Goal: Information Seeking & Learning: Check status

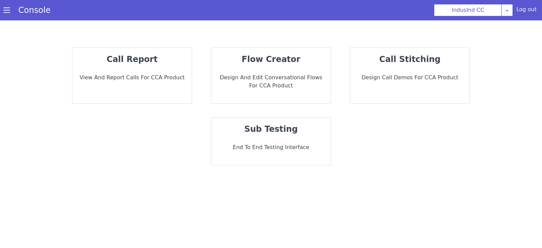
click at [162, 67] on div "call report View and report calls for CCA Product" at bounding box center [132, 76] width 119 height 56
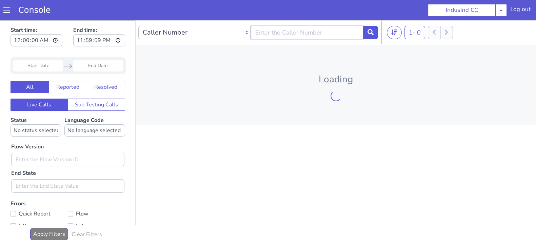
click at [285, 36] on input "text" at bounding box center [307, 33] width 113 height 14
type input "8240938442"
click at [370, 33] on icon at bounding box center [370, 32] width 6 height 6
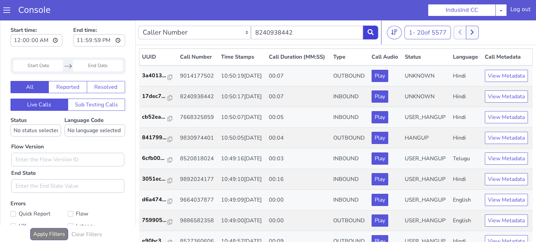
click at [367, 35] on button at bounding box center [370, 33] width 15 height 14
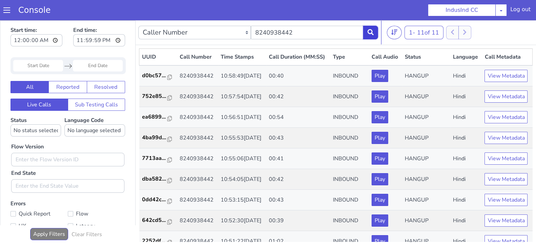
scroll to position [103, 0]
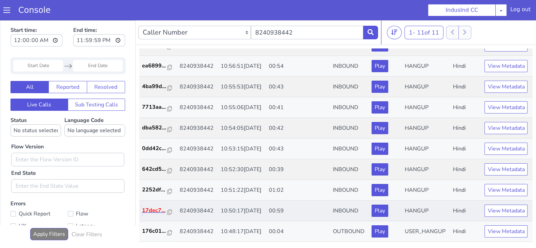
click at [152, 206] on p "17dec7..." at bounding box center [155, 210] width 26 height 8
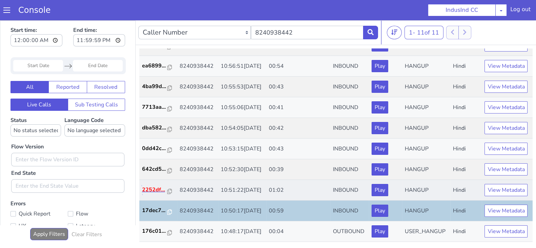
click at [151, 186] on p "2252df..." at bounding box center [155, 190] width 26 height 8
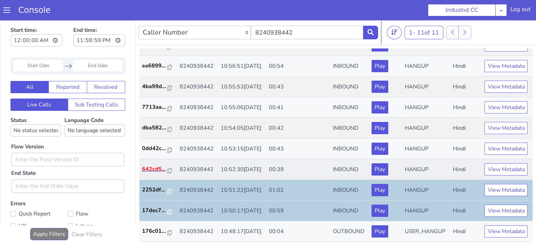
click at [152, 165] on p "642cd5..." at bounding box center [155, 169] width 26 height 8
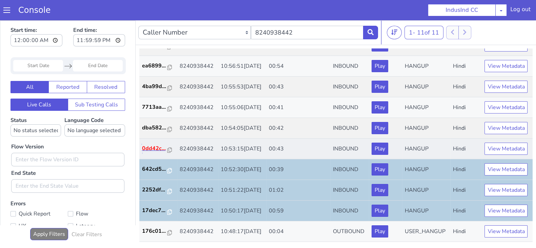
click at [151, 144] on p "0dd42c..." at bounding box center [155, 148] width 26 height 8
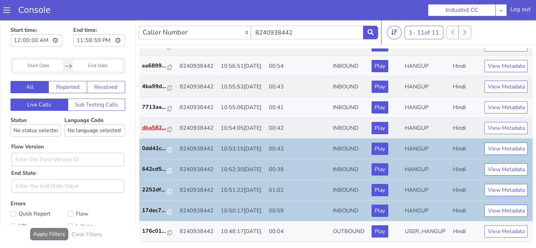
click at [156, 124] on p "dba582..." at bounding box center [155, 128] width 26 height 8
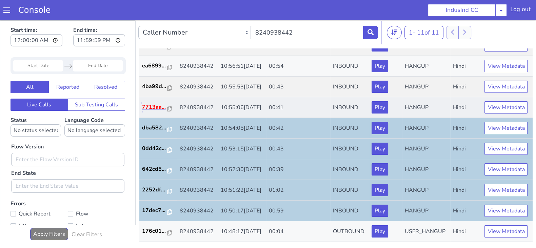
click at [155, 103] on p "7713aa..." at bounding box center [155, 107] width 26 height 8
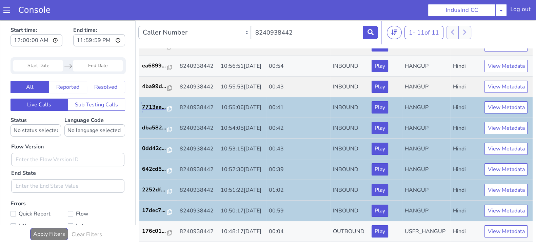
scroll to position [0, 0]
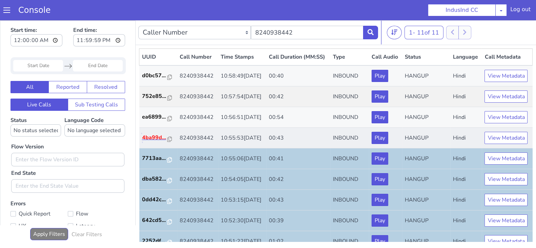
click at [149, 142] on p "4ba99d..." at bounding box center [155, 138] width 26 height 8
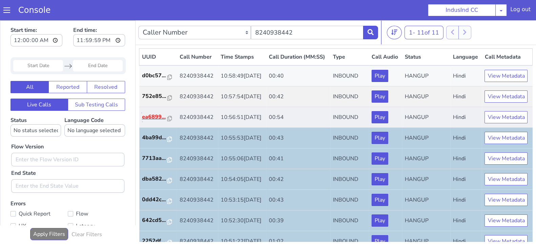
click at [156, 121] on p "ea6899..." at bounding box center [155, 117] width 26 height 8
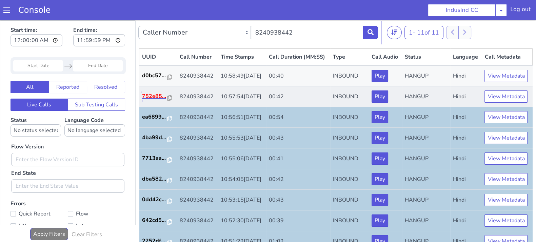
click at [153, 100] on p "752e85..." at bounding box center [155, 96] width 26 height 8
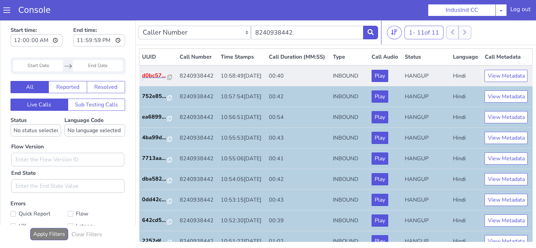
click at [157, 80] on p "d0bc57..." at bounding box center [155, 76] width 26 height 8
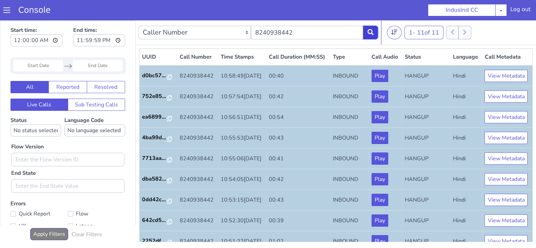
click at [369, 34] on icon at bounding box center [370, 32] width 6 height 6
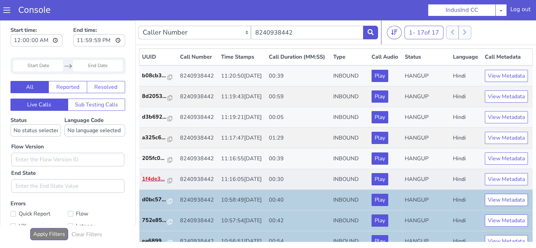
click at [151, 183] on p "1f4de3..." at bounding box center [155, 179] width 26 height 8
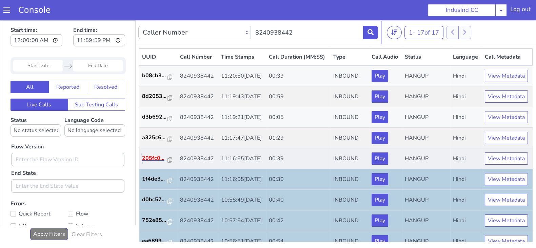
click at [148, 162] on p "205fc0..." at bounding box center [155, 158] width 26 height 8
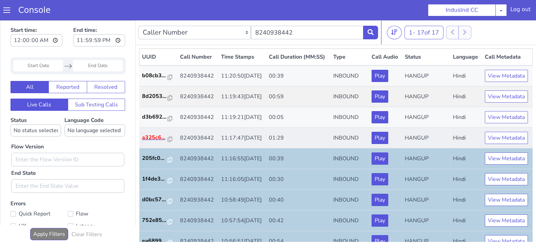
click at [153, 142] on p "a325c6..." at bounding box center [155, 138] width 26 height 8
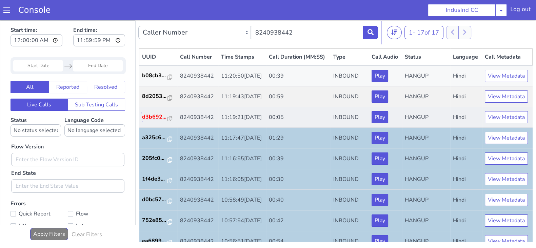
click at [157, 121] on p "d3b692..." at bounding box center [155, 117] width 26 height 8
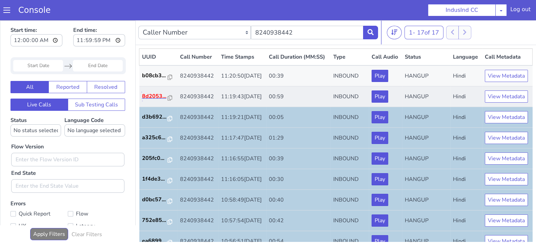
click at [150, 100] on p "8d2053..." at bounding box center [155, 96] width 26 height 8
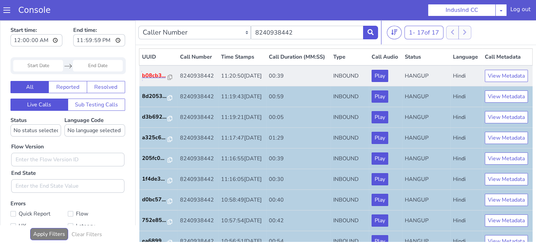
click at [148, 80] on p "b08cb3..." at bounding box center [155, 76] width 26 height 8
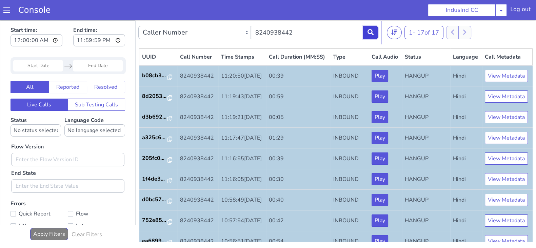
click at [372, 26] on button at bounding box center [370, 33] width 15 height 14
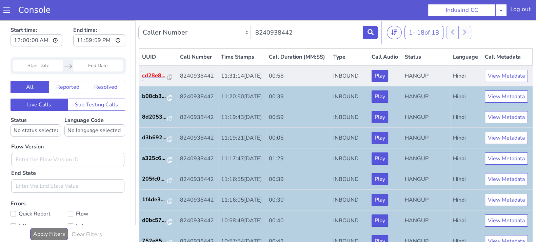
click at [152, 80] on p "cd28e8..." at bounding box center [155, 76] width 26 height 8
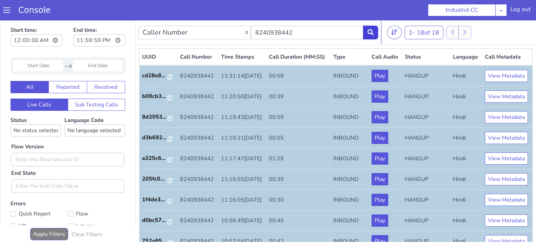
click at [372, 31] on icon at bounding box center [370, 32] width 6 height 6
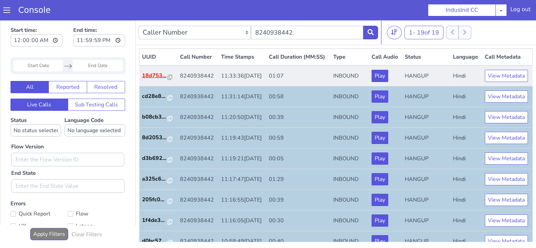
click at [154, 80] on p "18d753..." at bounding box center [155, 76] width 26 height 8
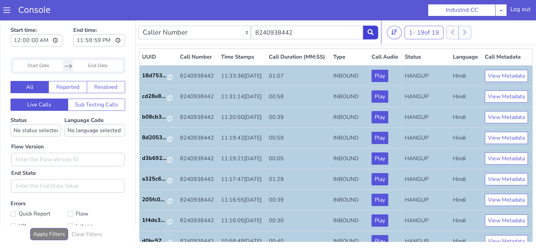
click at [371, 31] on icon at bounding box center [370, 32] width 6 height 6
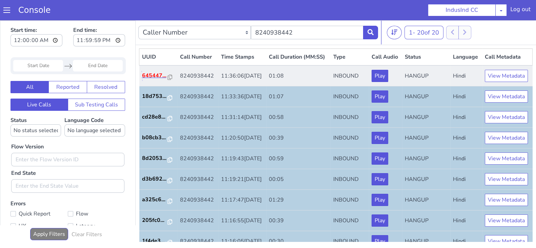
click at [156, 80] on p "645447..." at bounding box center [155, 76] width 26 height 8
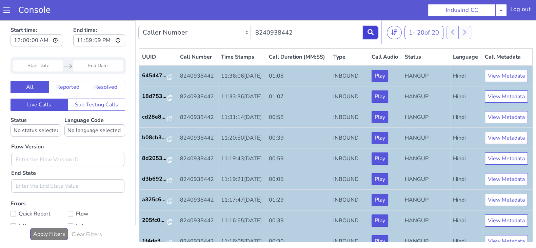
click at [370, 38] on button at bounding box center [370, 33] width 15 height 14
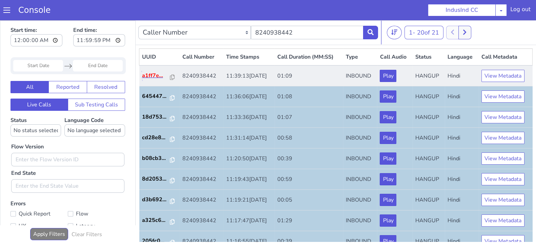
click at [154, 78] on p "a1ff7e..." at bounding box center [156, 76] width 28 height 8
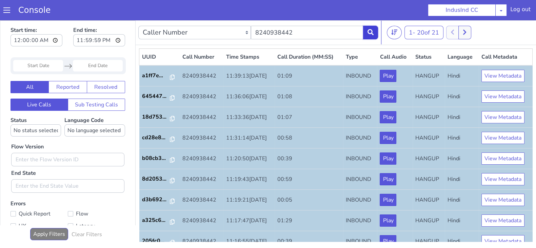
click at [373, 31] on icon at bounding box center [370, 32] width 6 height 6
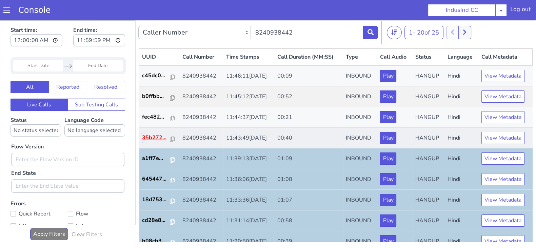
click at [153, 138] on p "35b272..." at bounding box center [156, 138] width 28 height 8
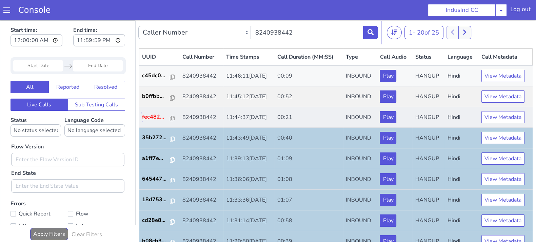
click at [151, 114] on p "fec482..." at bounding box center [156, 117] width 28 height 8
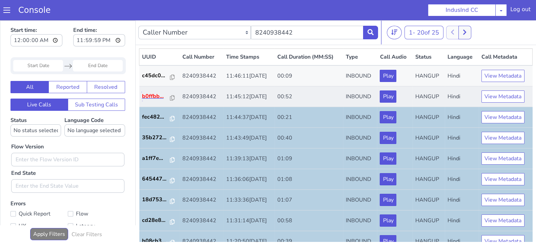
click at [154, 95] on p "b0ffbb..." at bounding box center [156, 96] width 28 height 8
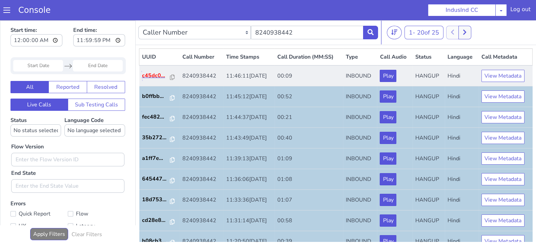
click at [154, 74] on p "c45dc0..." at bounding box center [156, 76] width 28 height 8
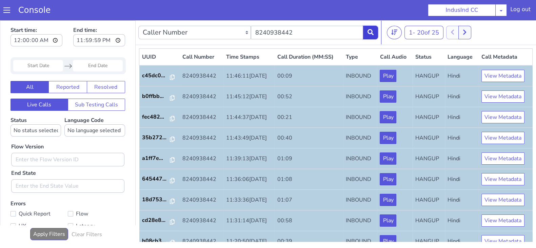
click at [369, 29] on icon at bounding box center [370, 32] width 6 height 6
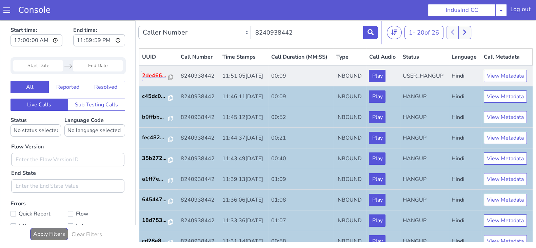
click at [154, 80] on p "2de466..." at bounding box center [155, 76] width 26 height 8
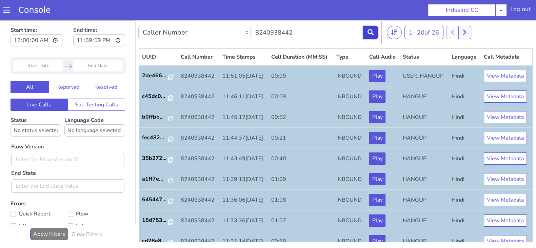
click at [375, 32] on button at bounding box center [370, 33] width 15 height 14
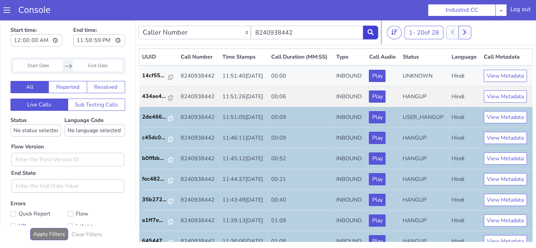
click at [371, 32] on icon at bounding box center [370, 32] width 6 height 6
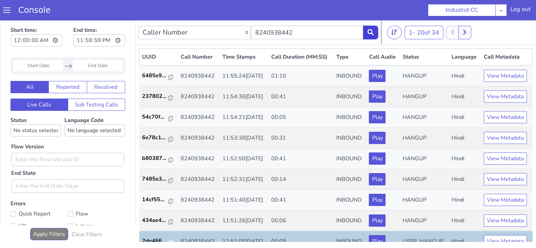
scroll to position [169, 0]
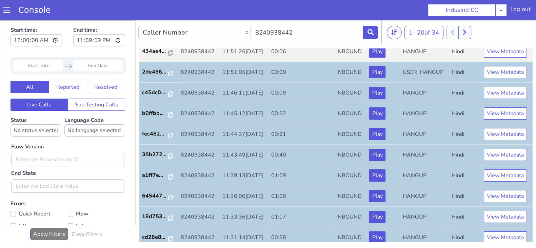
click at [155, 35] on p "14cf55..." at bounding box center [155, 30] width 26 height 8
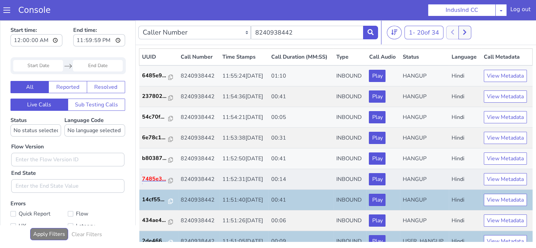
click at [148, 183] on p "7485e3..." at bounding box center [155, 179] width 26 height 8
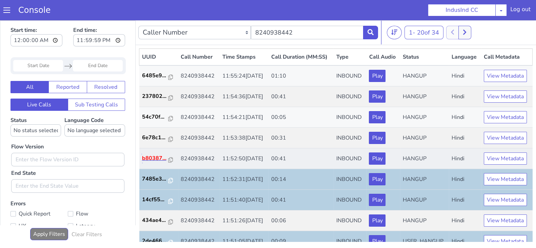
click at [149, 162] on p "b80387..." at bounding box center [155, 158] width 26 height 8
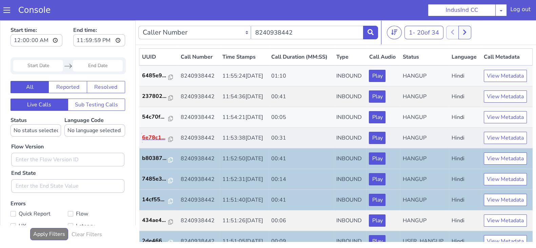
click at [158, 142] on p "6e78c1..." at bounding box center [155, 138] width 26 height 8
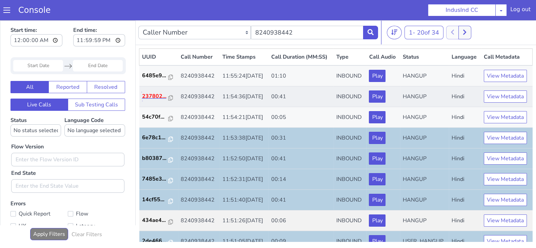
click at [156, 100] on p "237802..." at bounding box center [155, 96] width 26 height 8
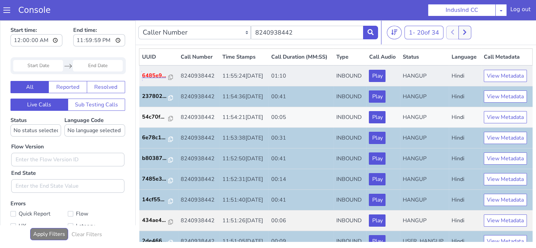
click at [151, 80] on p "6485e9..." at bounding box center [155, 76] width 26 height 8
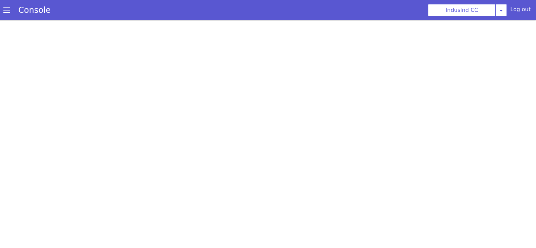
click at [197, 14] on section "Console IndusInd CC [PERSON_NAME] Airtel DTH Pilot Airtel POC [PERSON_NAME] Blu…" at bounding box center [268, 10] width 536 height 20
